Goal: Download file/media

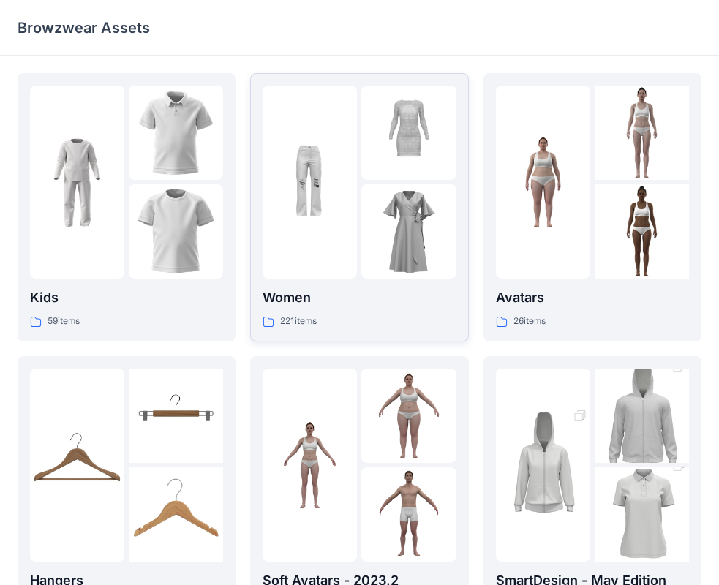
click at [384, 205] on img at bounding box center [408, 231] width 94 height 94
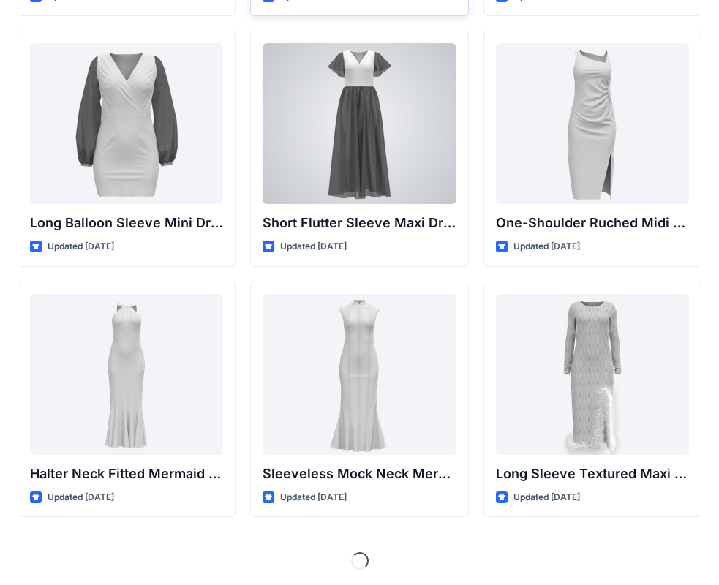
scroll to position [545, 0]
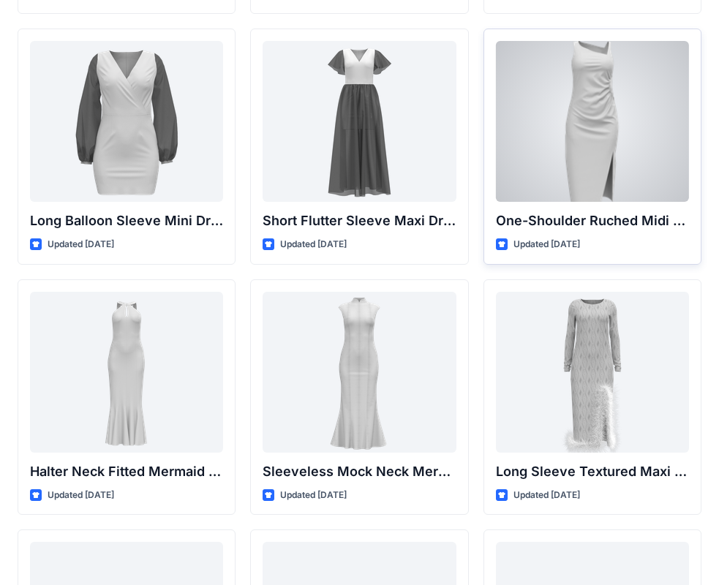
click at [580, 140] on div at bounding box center [592, 121] width 193 height 161
click at [580, 140] on div "Back High-Waisted Flare Trousers with Button Detail Updated [DATE] Long Sleeve …" at bounding box center [359, 521] width 719 height 2132
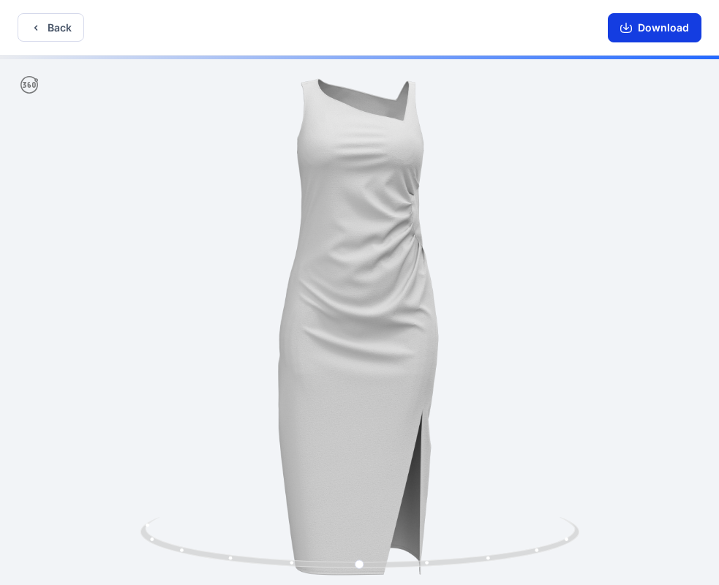
click at [636, 35] on button "Download" at bounding box center [655, 27] width 94 height 29
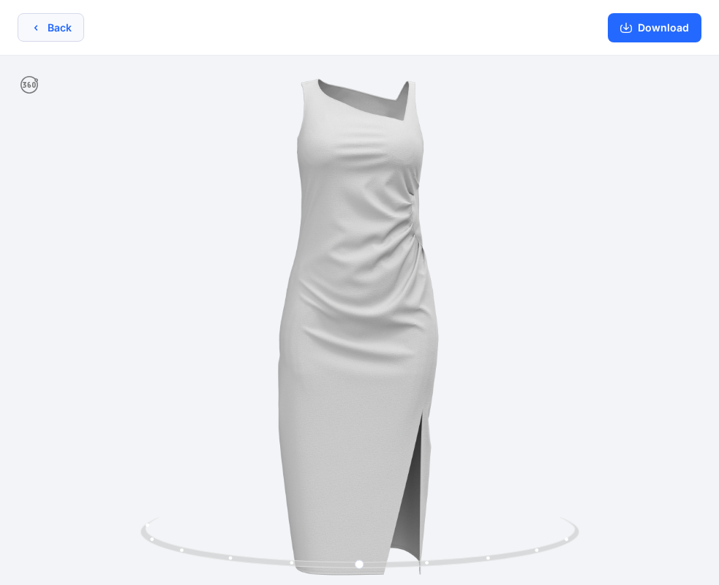
click at [649, 26] on button "Download" at bounding box center [655, 27] width 94 height 29
click at [646, 29] on button "Download" at bounding box center [655, 27] width 94 height 29
click at [645, 31] on button "Download" at bounding box center [655, 27] width 94 height 29
click at [63, 18] on button "Back" at bounding box center [51, 27] width 67 height 29
